Goal: Task Accomplishment & Management: Manage account settings

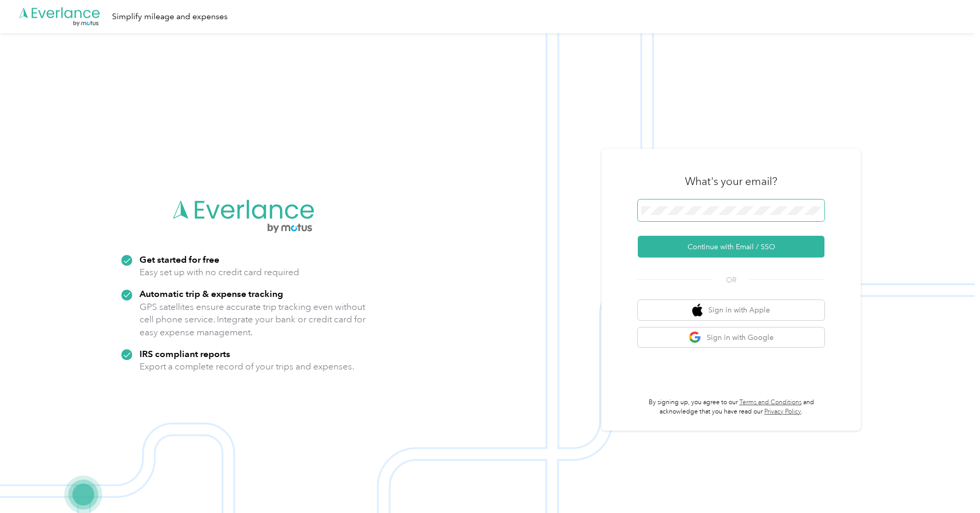
click at [730, 205] on span at bounding box center [731, 211] width 187 height 22
click at [749, 247] on button "Continue with Email / SSO" at bounding box center [731, 247] width 187 height 22
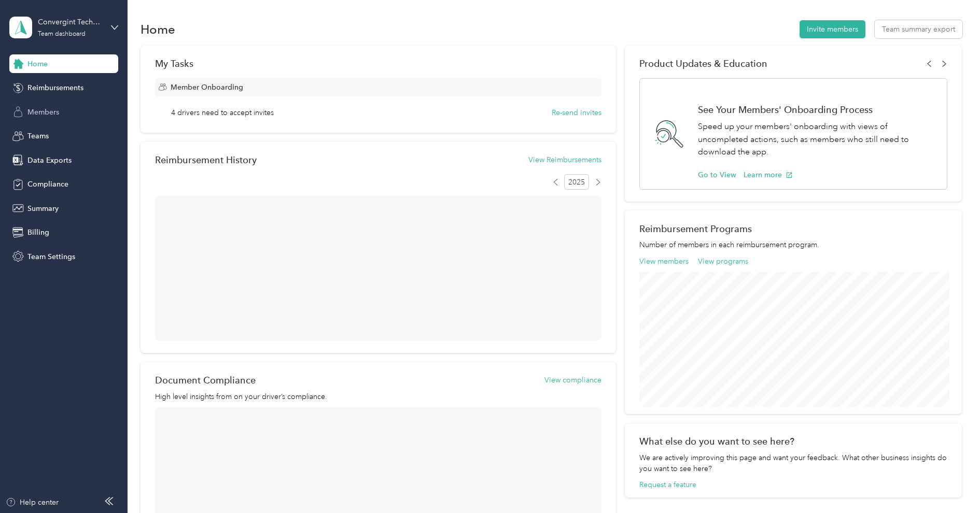
click at [42, 114] on span "Members" at bounding box center [43, 112] width 32 height 11
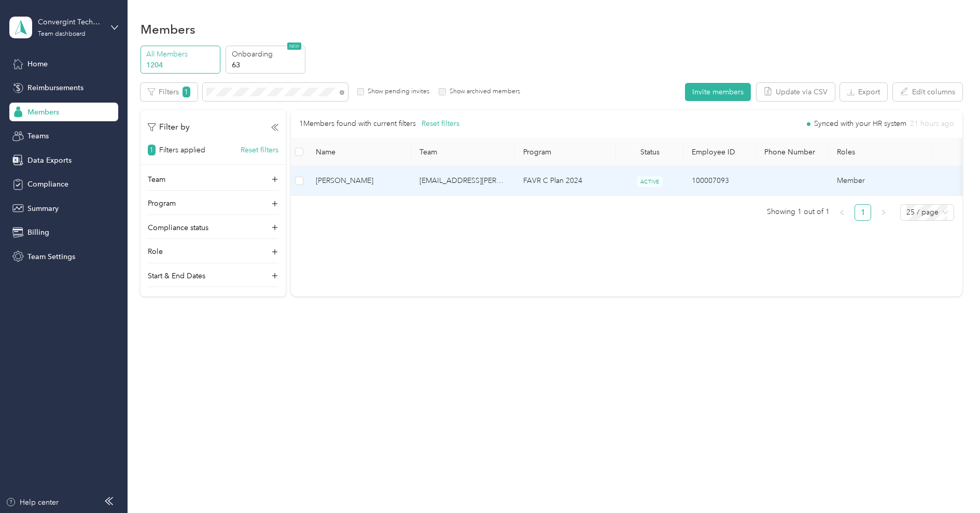
click at [369, 182] on span "[PERSON_NAME]" at bounding box center [359, 180] width 87 height 11
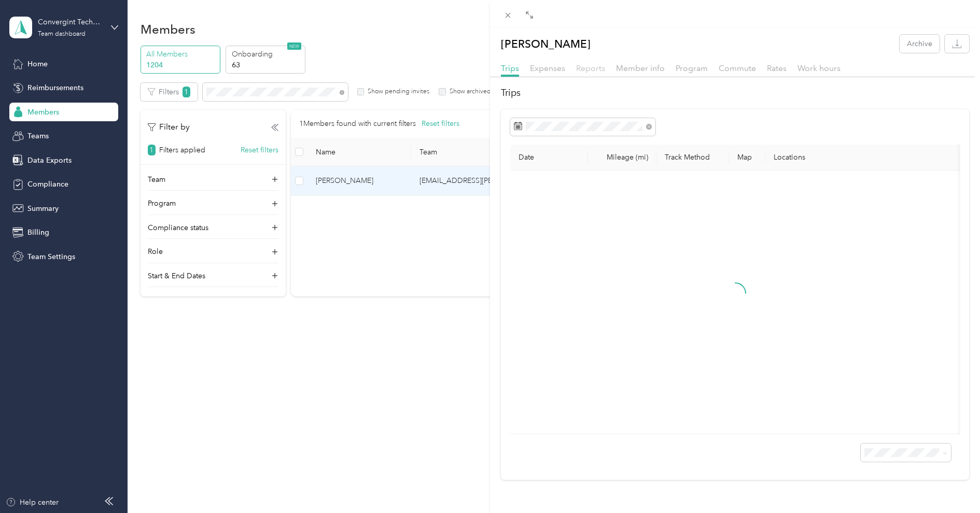
click at [595, 67] on span "Reports" at bounding box center [590, 68] width 29 height 10
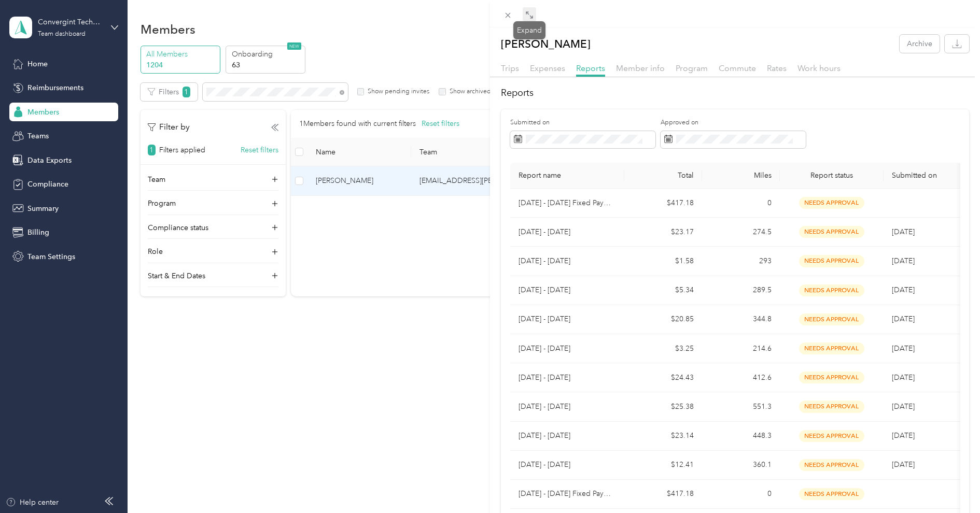
click at [528, 17] on icon at bounding box center [529, 15] width 8 height 8
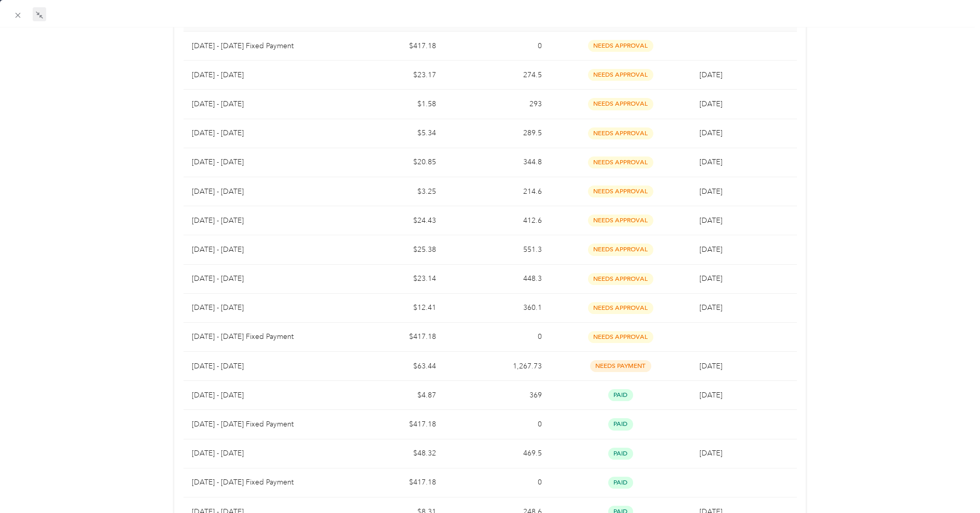
scroll to position [476, 0]
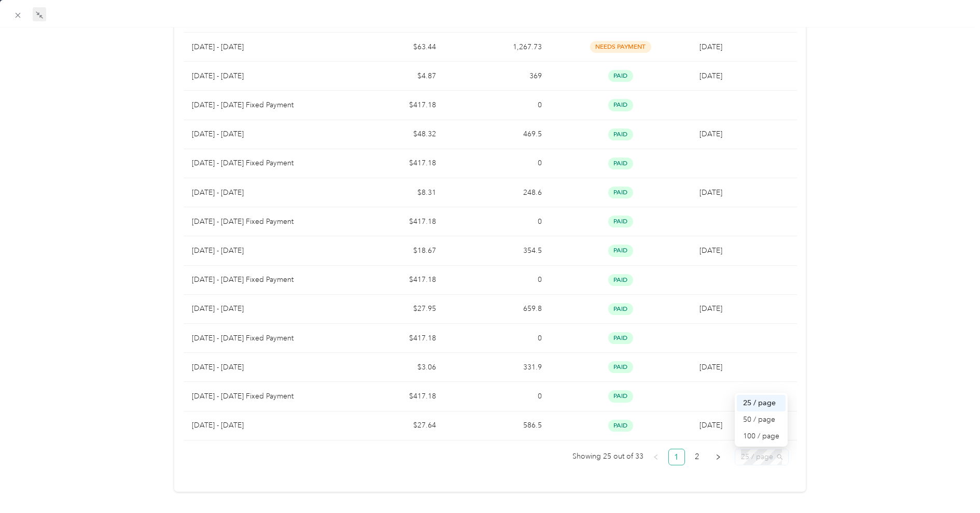
click at [780, 457] on span "25 / page" at bounding box center [761, 458] width 41 height 16
click at [775, 414] on div "50 / page" at bounding box center [761, 419] width 36 height 11
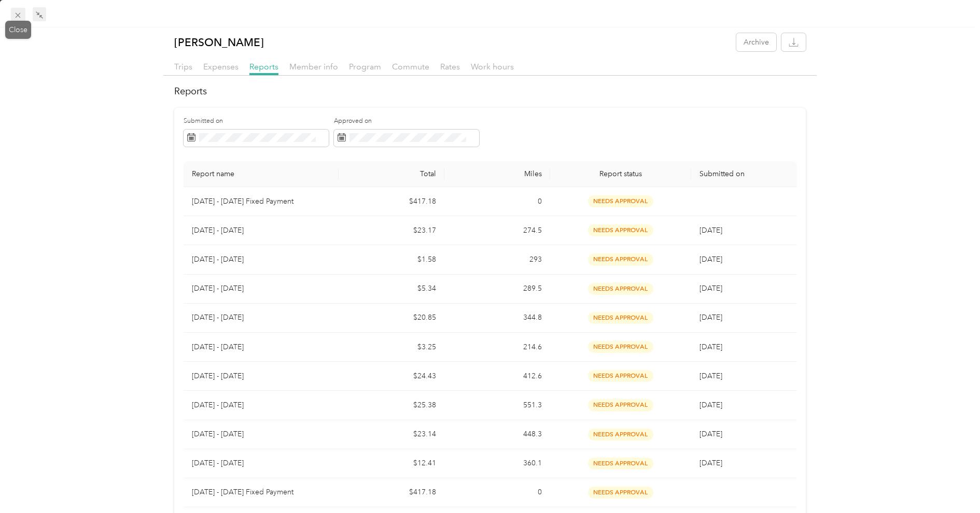
click at [17, 13] on icon at bounding box center [17, 15] width 9 height 9
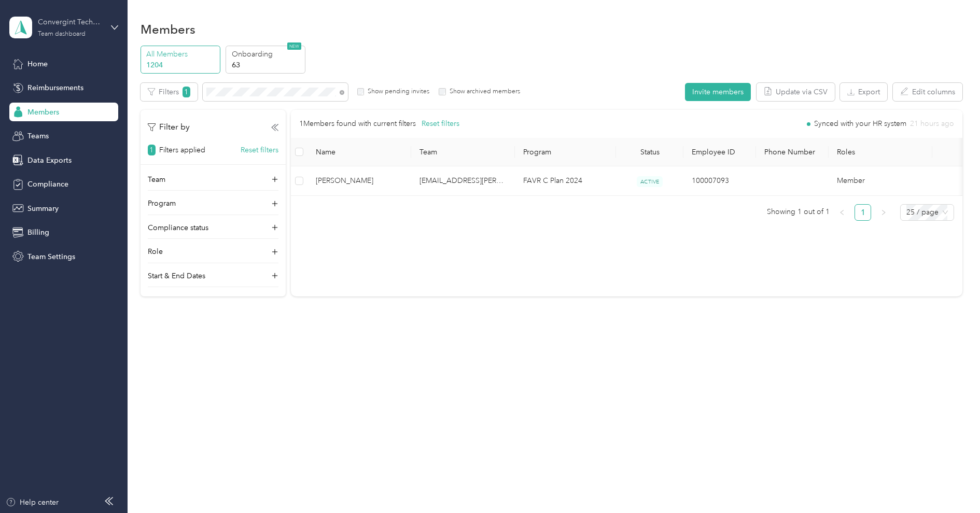
click at [52, 26] on div "Convergint Technologies" at bounding box center [70, 22] width 65 height 11
click at [63, 130] on div "Log out" at bounding box center [119, 132] width 204 height 18
